Goal: Information Seeking & Learning: Learn about a topic

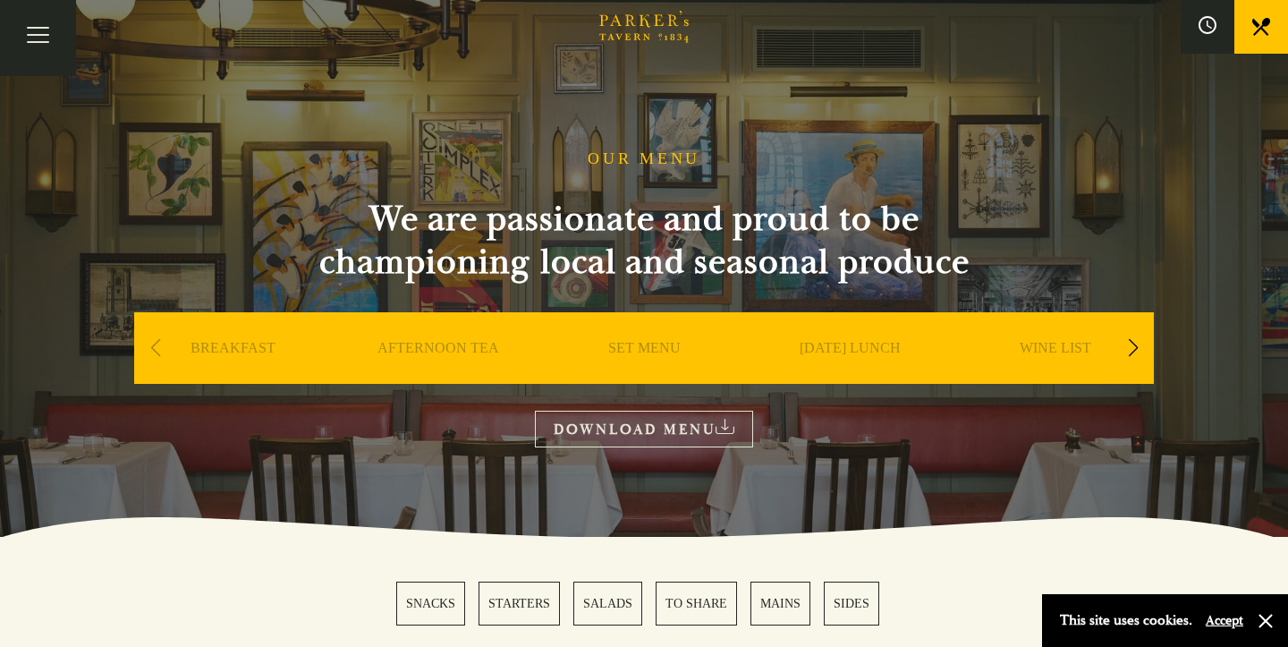
click at [1130, 345] on div "Next slide" at bounding box center [1132, 347] width 24 height 39
click at [1062, 350] on link "A LA CARTE" at bounding box center [1055, 375] width 83 height 72
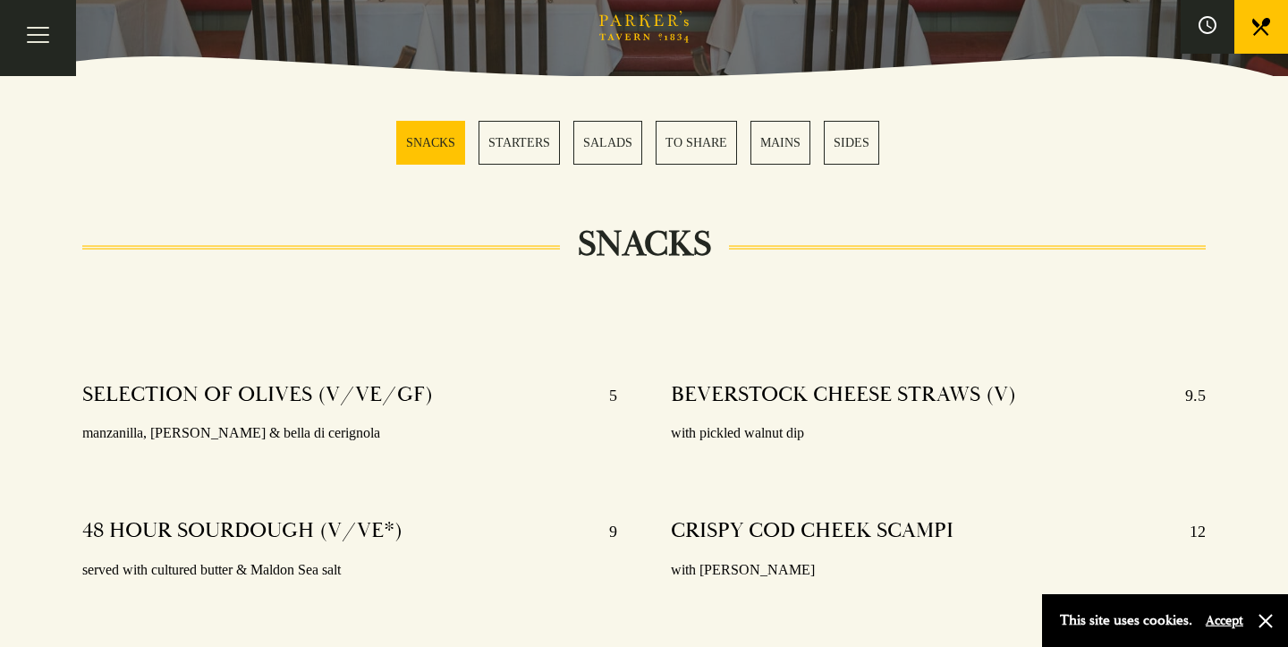
scroll to position [463, 0]
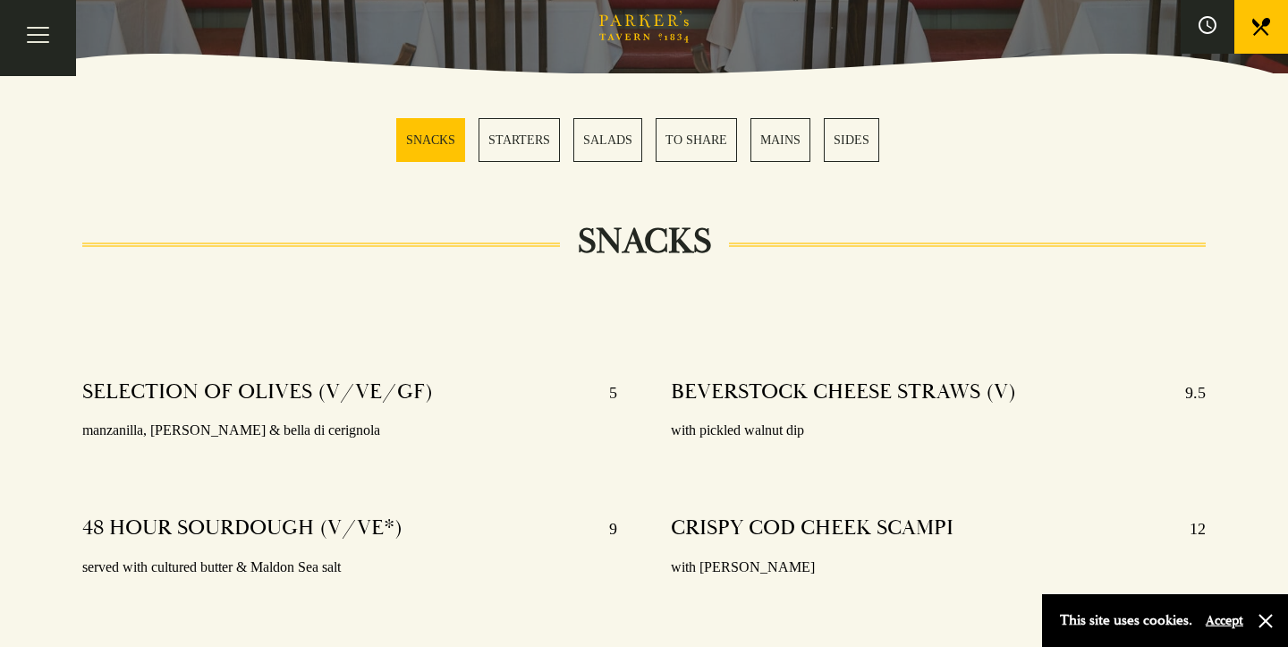
click at [517, 136] on link "STARTERS" at bounding box center [518, 140] width 81 height 44
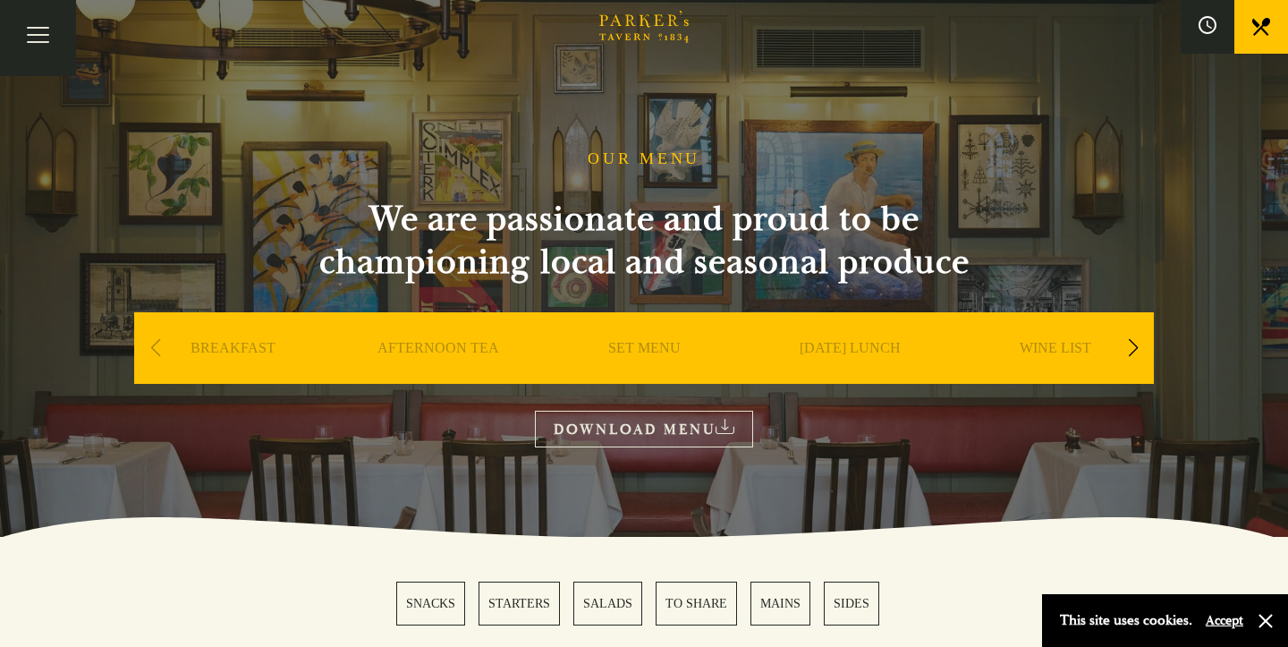
click at [646, 353] on link "SET MENU" at bounding box center [644, 375] width 72 height 72
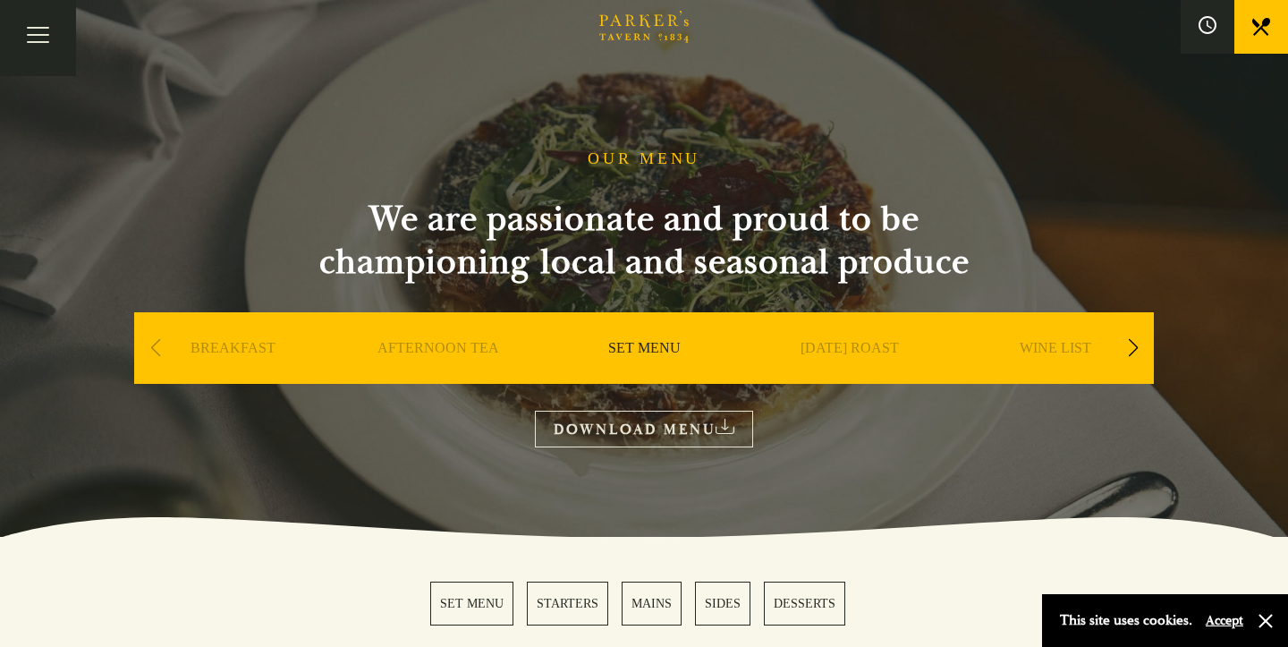
click at [1135, 344] on div "Next slide" at bounding box center [1132, 347] width 24 height 39
click at [838, 345] on link "WINE LIST" at bounding box center [850, 375] width 72 height 72
